Goal: Information Seeking & Learning: Find specific fact

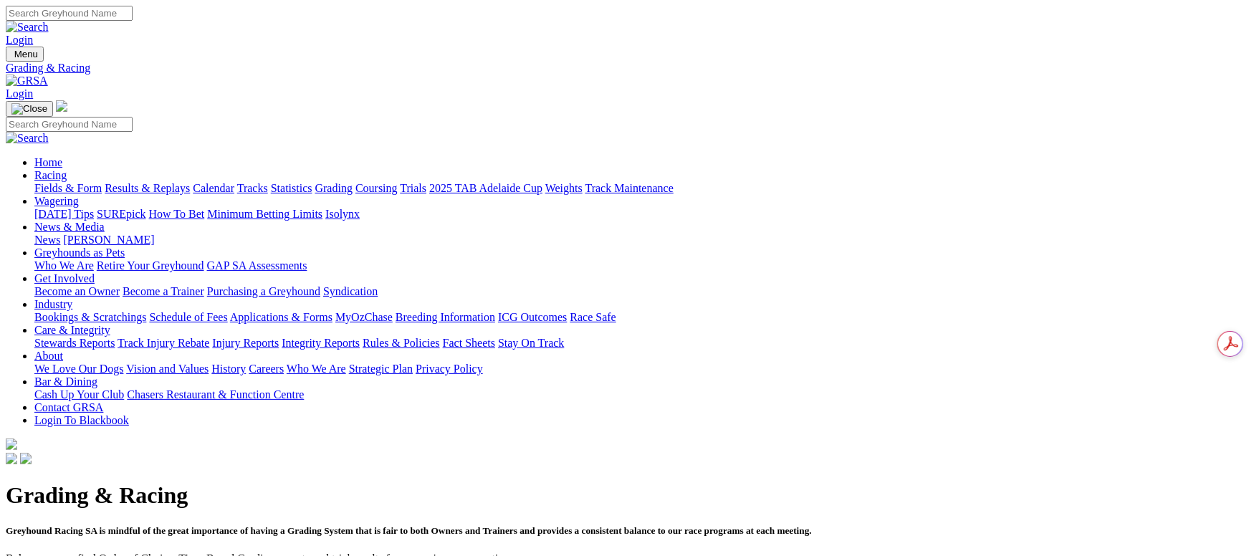
drag, startPoint x: 253, startPoint y: 105, endPoint x: 255, endPoint y: 4, distance: 101.7
click at [190, 182] on link "Results & Replays" at bounding box center [147, 188] width 85 height 12
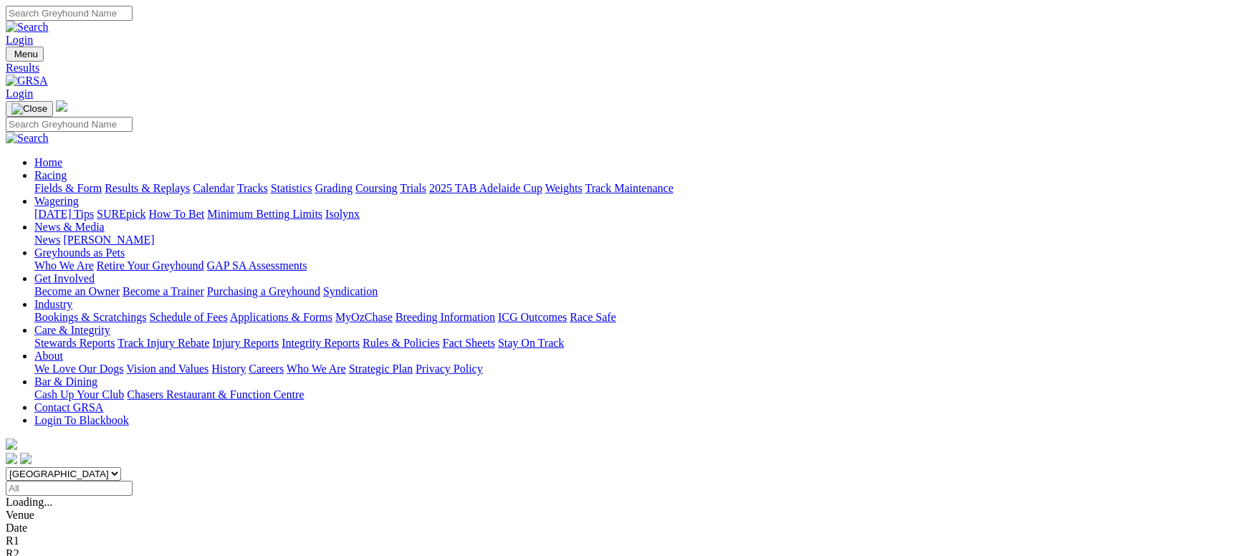
click at [312, 182] on link "Statistics" at bounding box center [292, 188] width 42 height 12
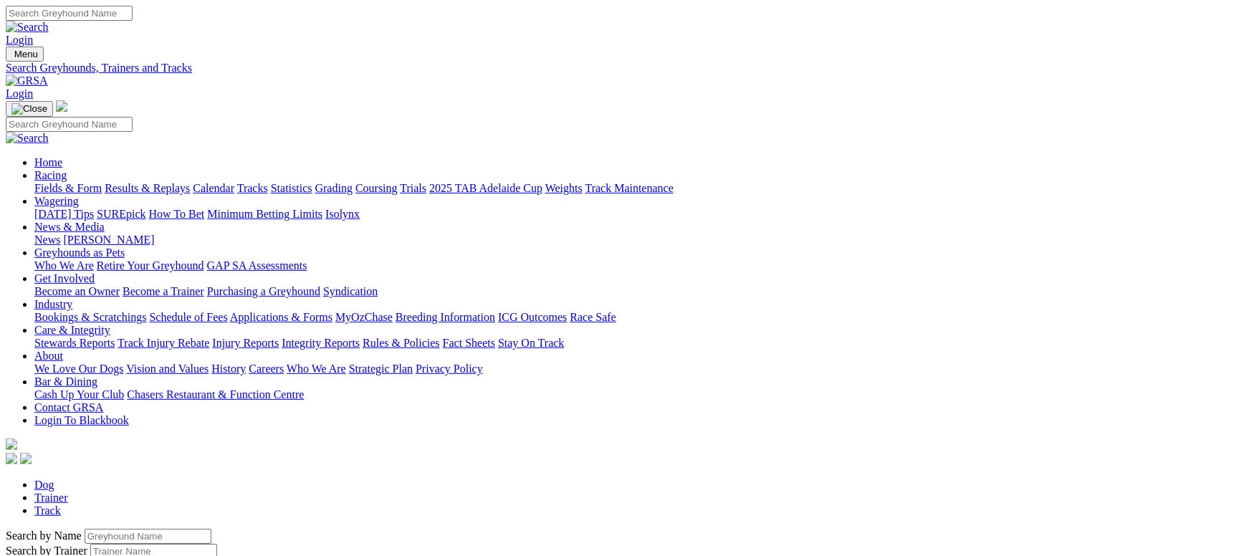
click at [68, 491] on link "Trainer" at bounding box center [51, 497] width 34 height 12
type input "tiarn"
click at [143, 182] on div "Fields & Form Results & Replays Calendar Tracks Statistics Grading Coursing Tri…" at bounding box center [643, 188] width 1219 height 13
